Goal: Information Seeking & Learning: Learn about a topic

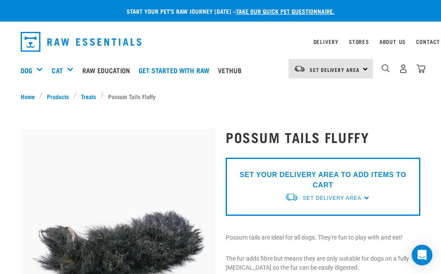
click at [0, 0] on div "Shop All Dog" at bounding box center [0, 0] width 0 height 0
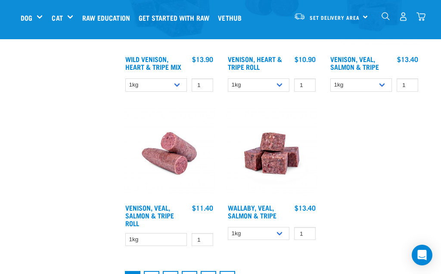
scroll to position [1597, 0]
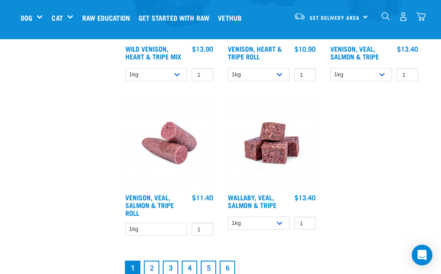
click at [152, 274] on link "2" at bounding box center [152, 269] width 16 height 16
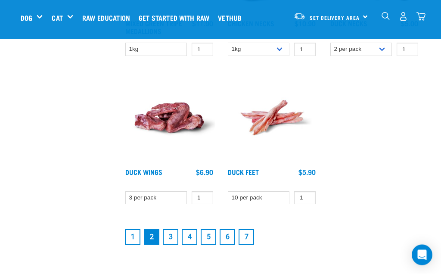
scroll to position [1554, 0]
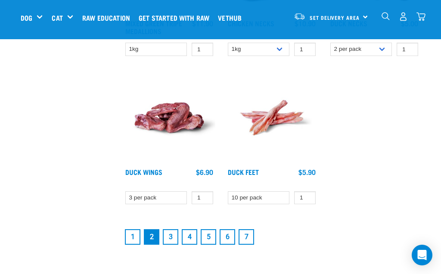
click at [171, 241] on link "3" at bounding box center [171, 237] width 16 height 16
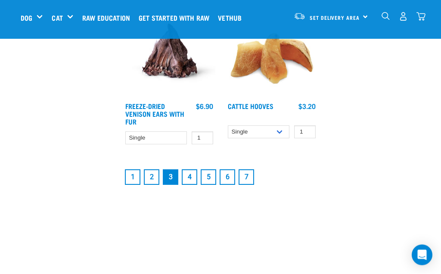
scroll to position [1622, 0]
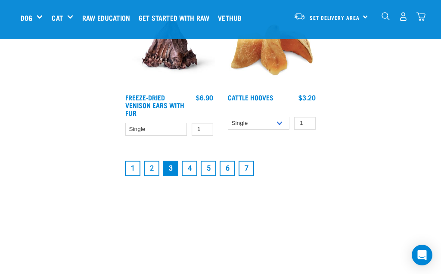
click at [190, 171] on link "4" at bounding box center [190, 169] width 16 height 16
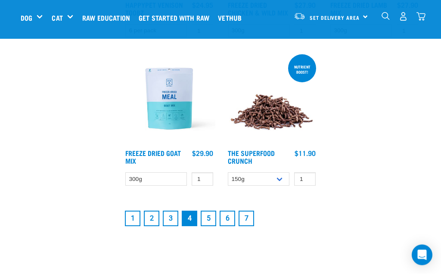
scroll to position [1580, 0]
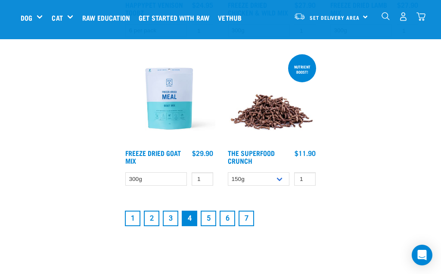
click at [211, 226] on link "5" at bounding box center [209, 219] width 16 height 16
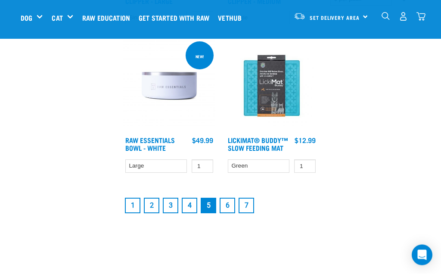
scroll to position [1620, 0]
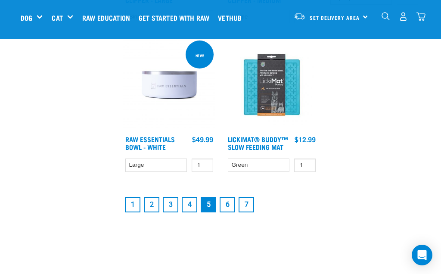
click at [228, 212] on link "6" at bounding box center [228, 205] width 16 height 16
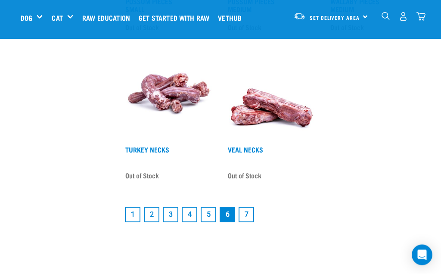
scroll to position [1632, 0]
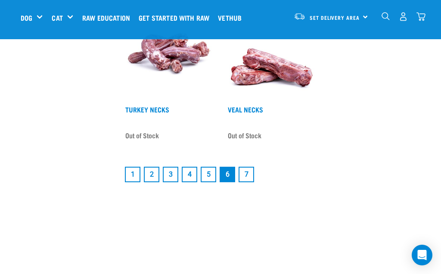
click at [247, 182] on link "7" at bounding box center [247, 175] width 16 height 16
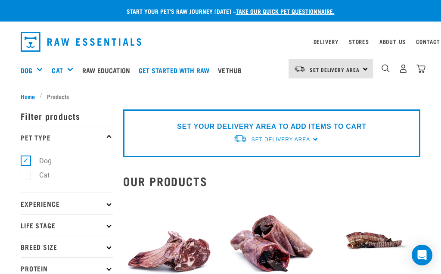
click at [0, 0] on div "Shop All Cat" at bounding box center [0, 0] width 0 height 0
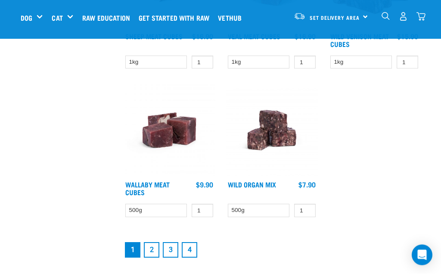
scroll to position [1588, 0]
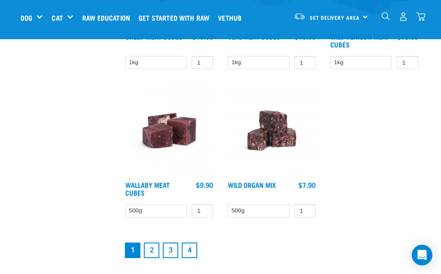
click at [152, 247] on link "2" at bounding box center [152, 251] width 16 height 16
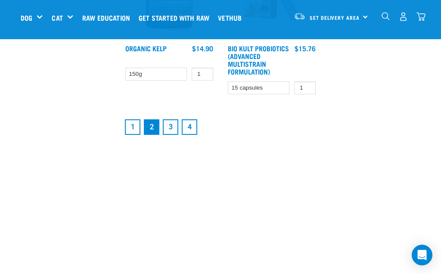
scroll to position [1689, 0]
click at [171, 135] on link "3" at bounding box center [171, 128] width 16 height 16
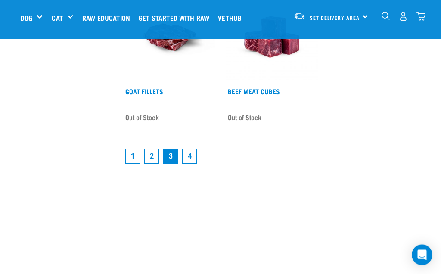
scroll to position [1669, 0]
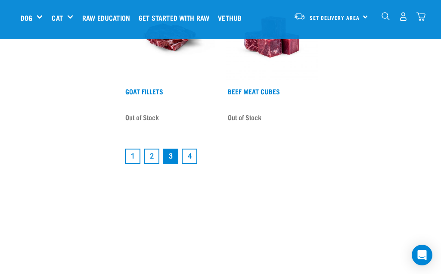
click at [184, 164] on link "4" at bounding box center [190, 157] width 16 height 16
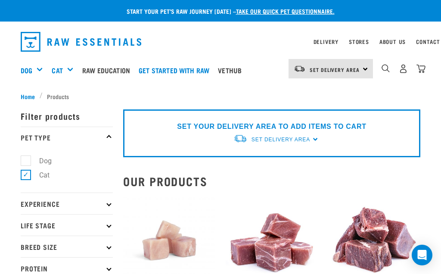
click at [193, 68] on link "Get started with Raw" at bounding box center [176, 70] width 79 height 34
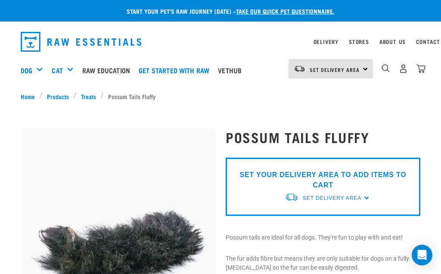
click at [24, 71] on link "Dog" at bounding box center [27, 70] width 12 height 10
click at [22, 66] on link "Dog" at bounding box center [27, 70] width 12 height 10
click at [15, 99] on div "Home Products Treats Possum Tails Fluffy" at bounding box center [221, 96] width 414 height 9
click at [171, 254] on img at bounding box center [118, 226] width 195 height 195
